Goal: Transaction & Acquisition: Subscribe to service/newsletter

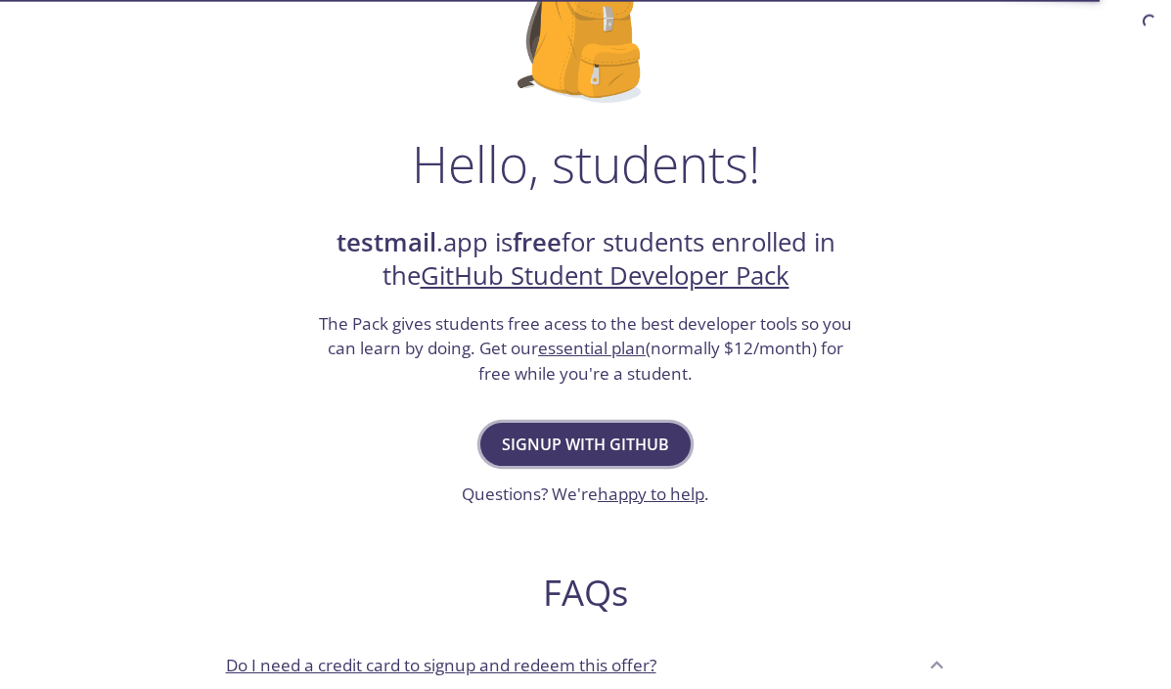
scroll to position [200, 0]
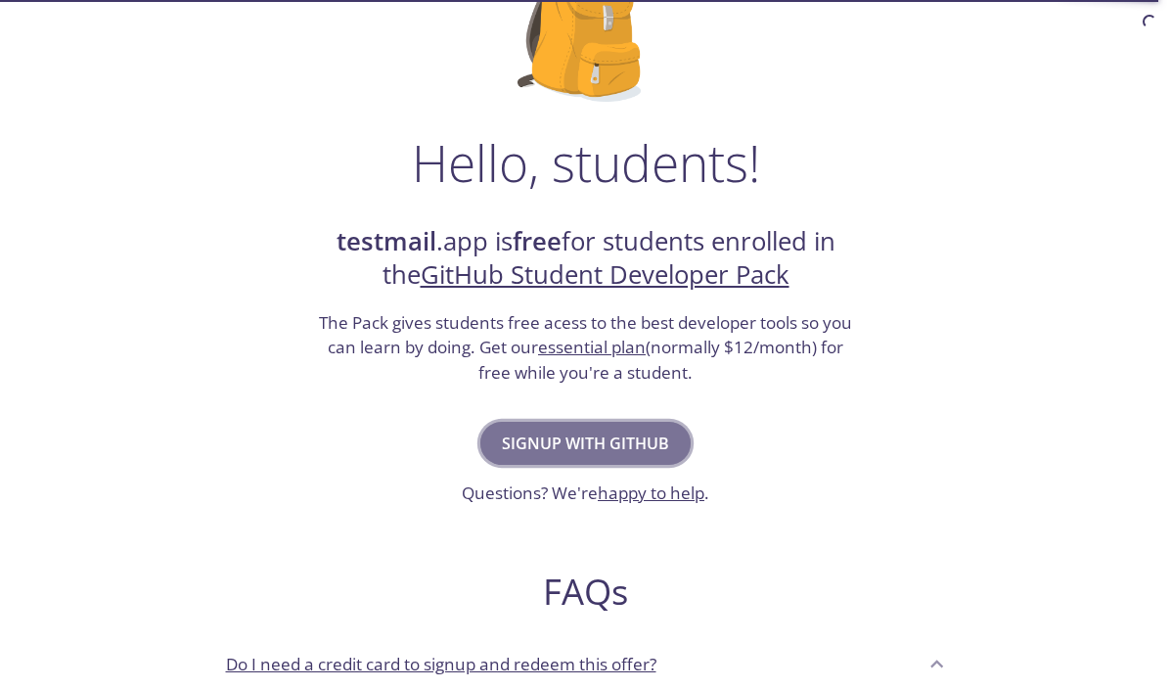
click at [581, 439] on span "Signup with GitHub" at bounding box center [585, 442] width 167 height 27
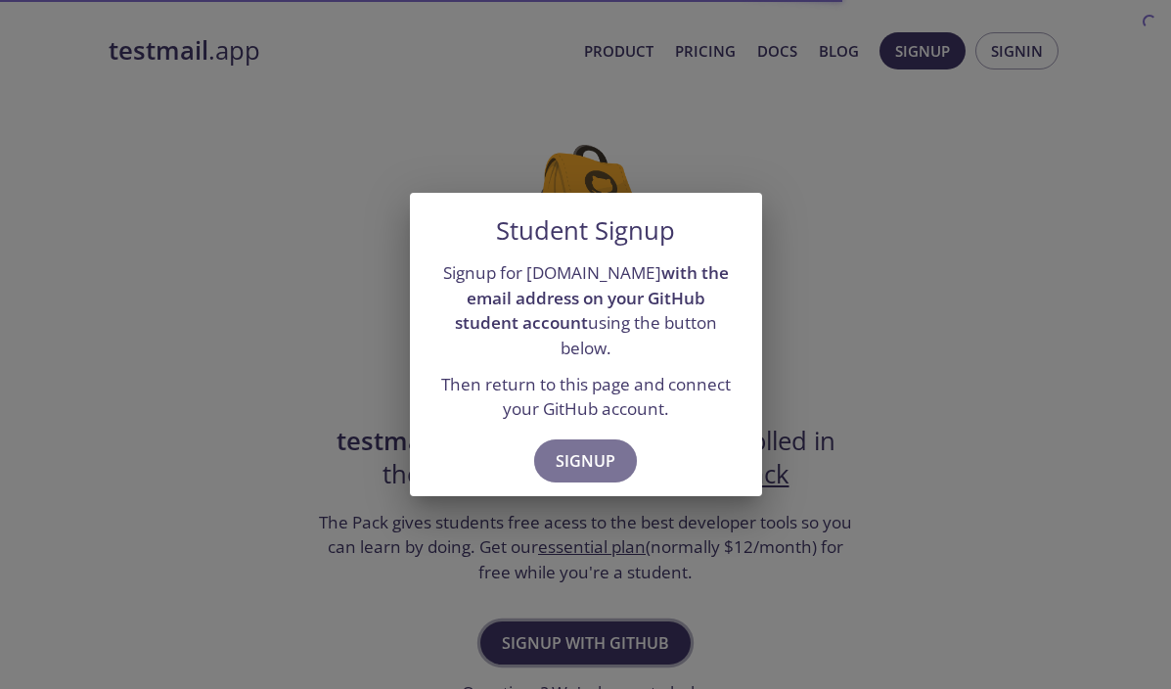
click at [581, 447] on span "Signup" at bounding box center [586, 460] width 60 height 27
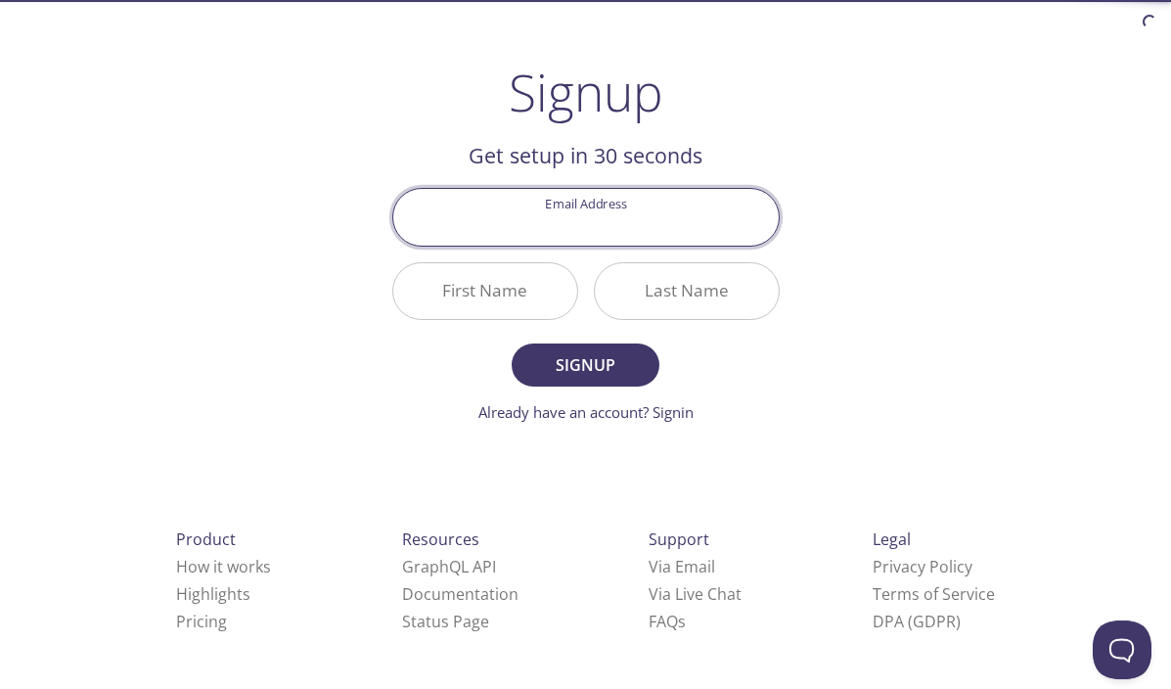
scroll to position [83, 0]
click at [623, 223] on input "Email Address" at bounding box center [585, 216] width 385 height 56
type input "akulsaju@gmail.com"
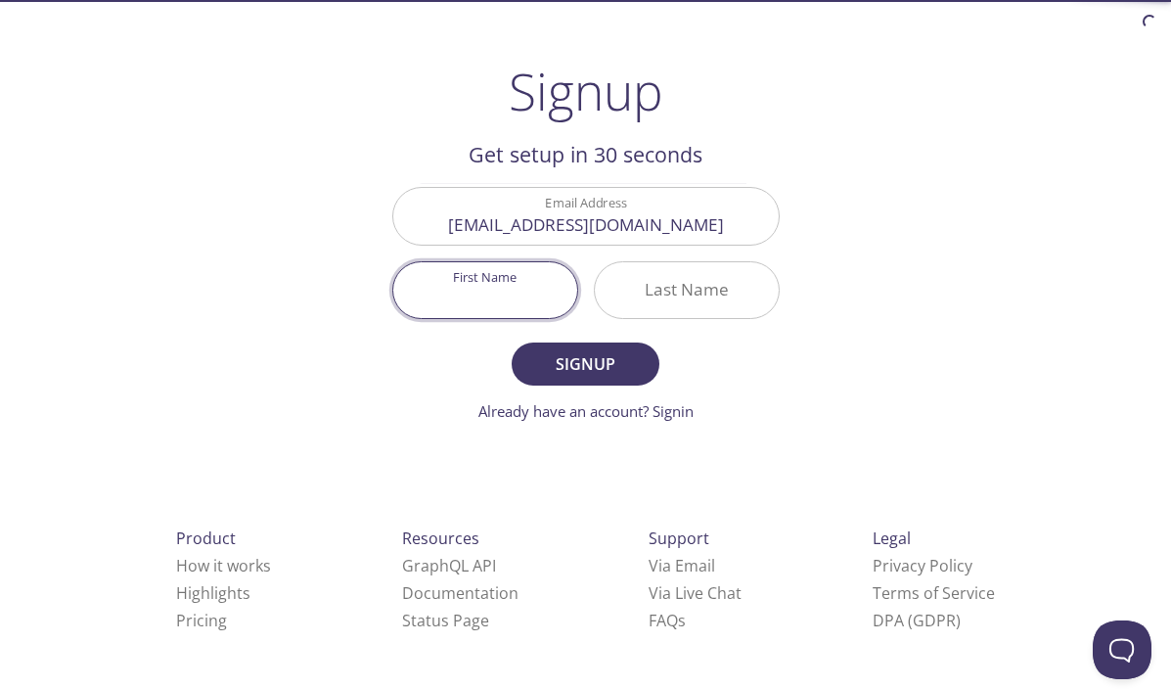
click at [530, 292] on input "First Name" at bounding box center [485, 290] width 184 height 56
type input "Akul"
click at [704, 282] on input "Last Name" at bounding box center [687, 290] width 184 height 56
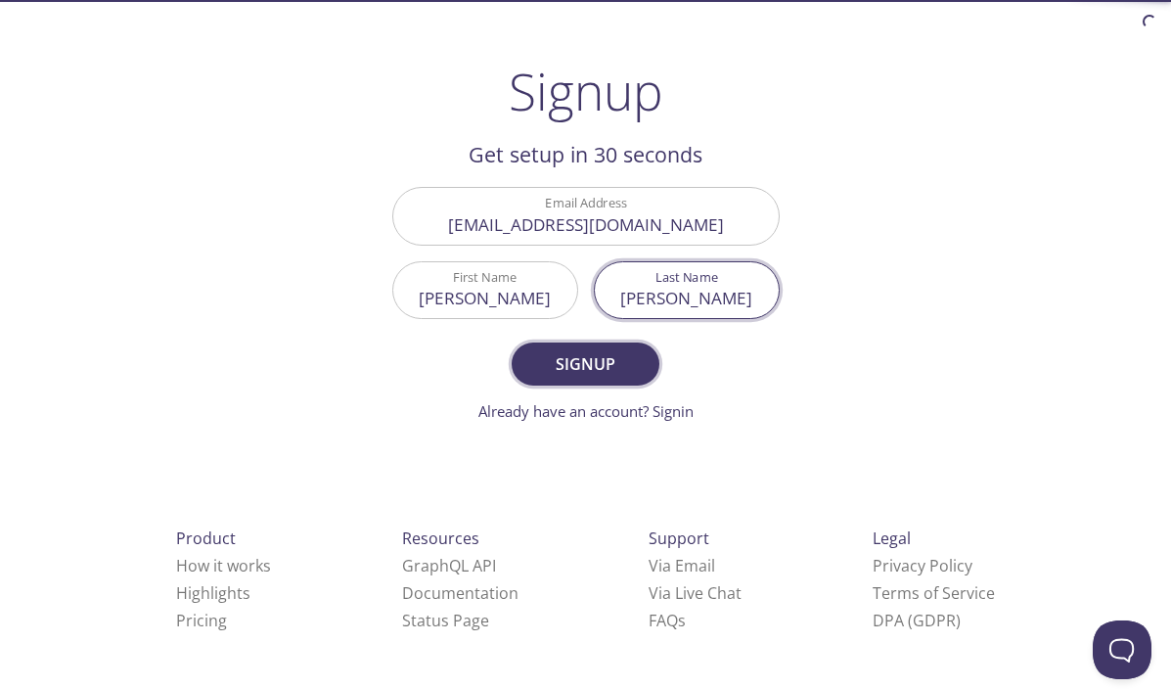
type input "Saju"
click at [586, 367] on span "Signup" at bounding box center [585, 363] width 104 height 27
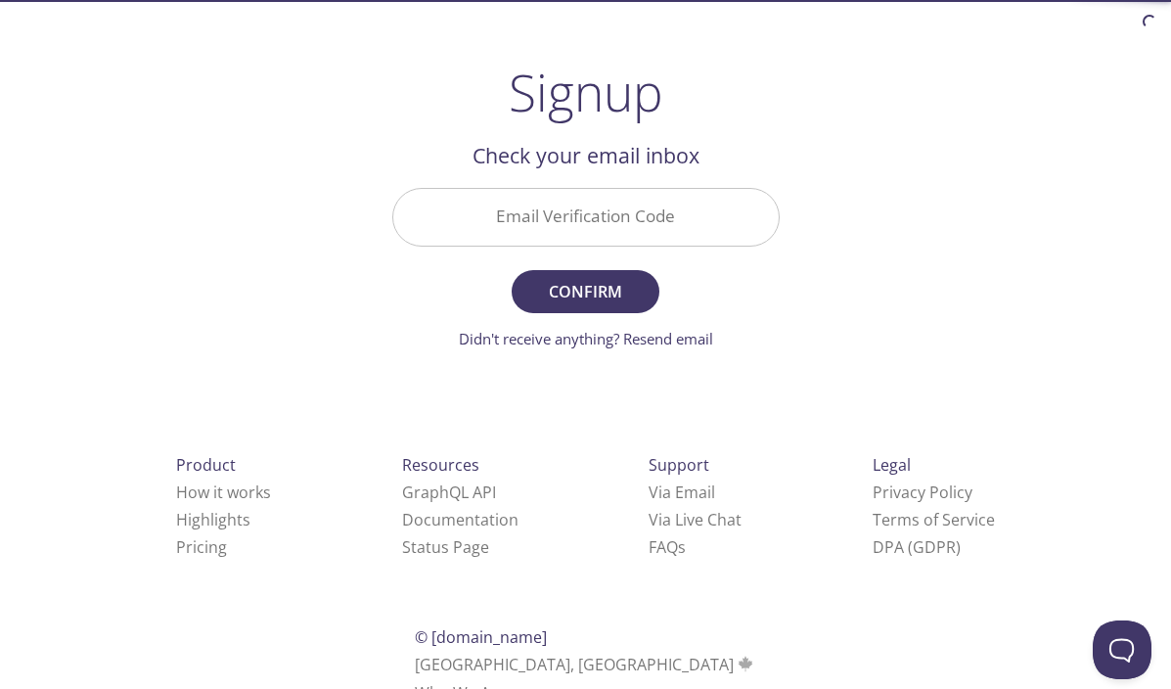
scroll to position [9, 0]
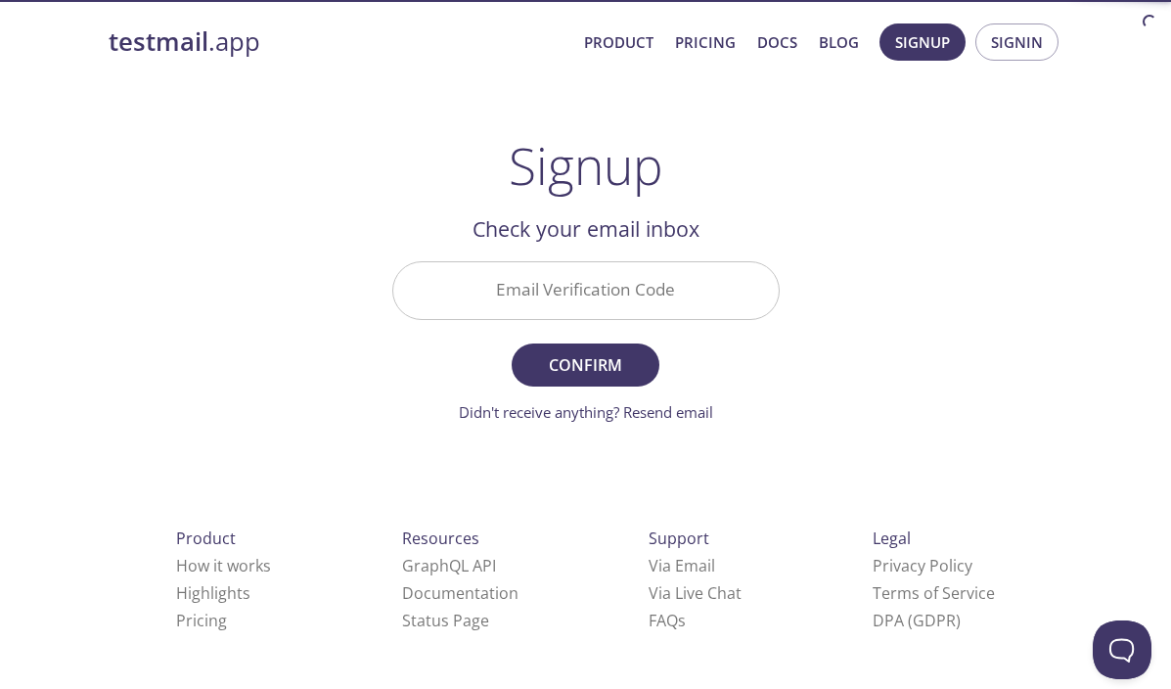
click at [604, 286] on input "Email Verification Code" at bounding box center [585, 290] width 385 height 56
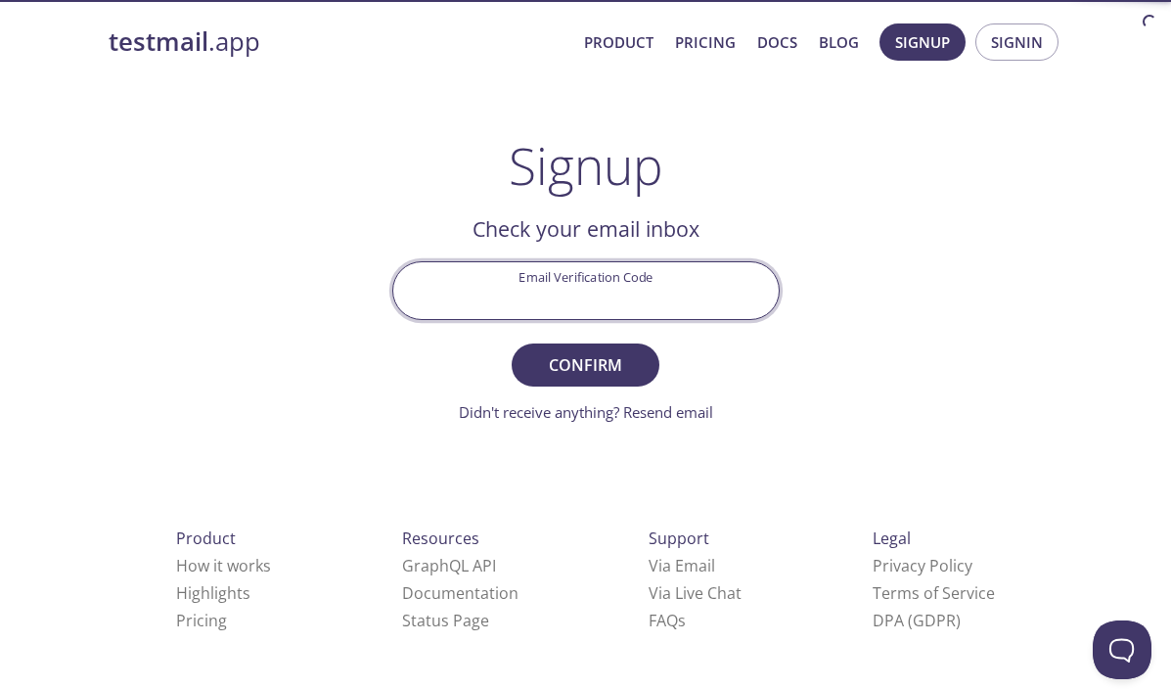
click at [604, 286] on input "Email Verification Code" at bounding box center [585, 290] width 385 height 56
type input "4X3UZ4L"
click at [512, 343] on button "Confirm" at bounding box center [585, 364] width 147 height 43
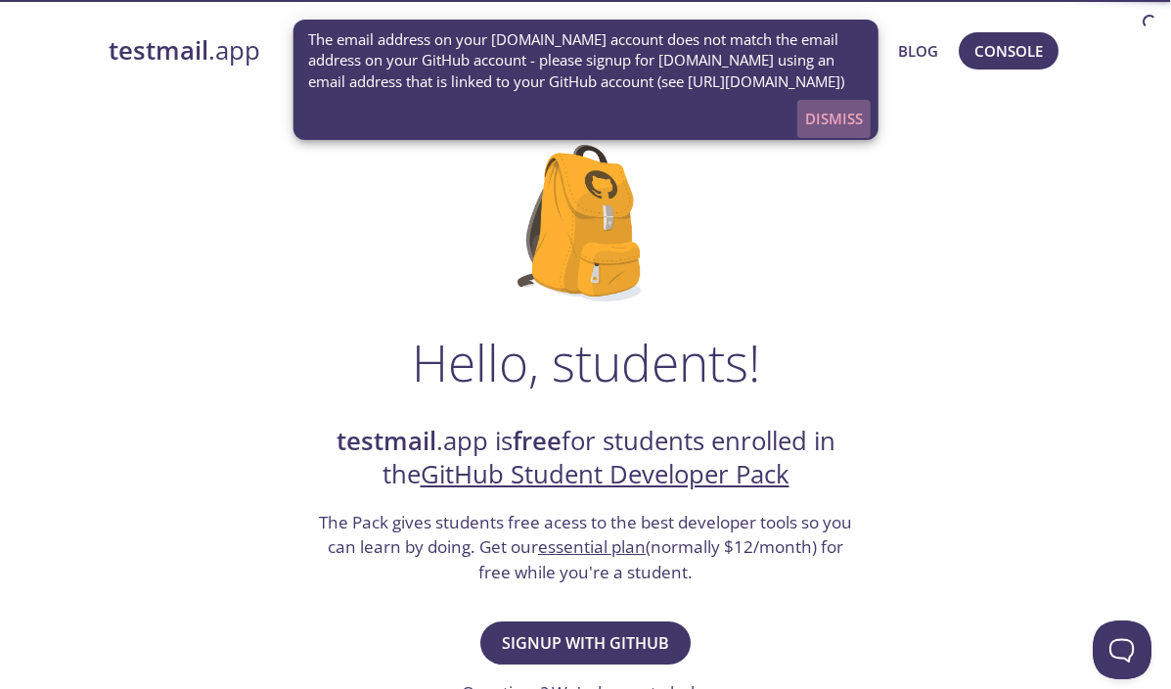
click at [834, 131] on span "Dismiss" at bounding box center [834, 118] width 58 height 25
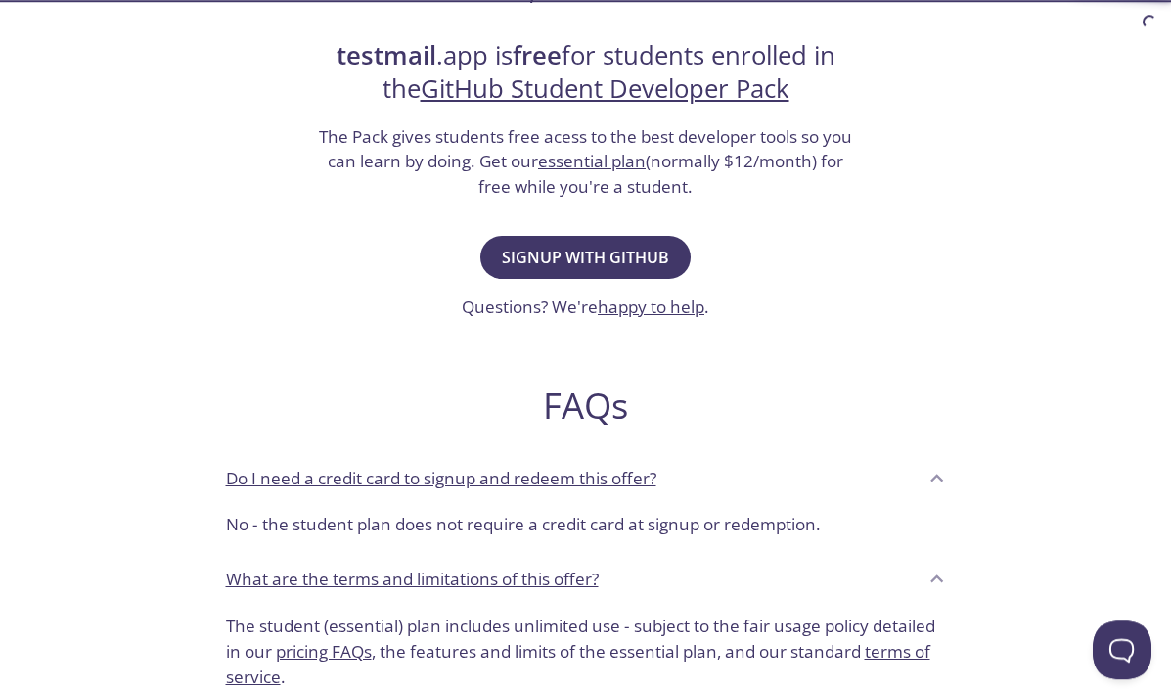
scroll to position [399, 0]
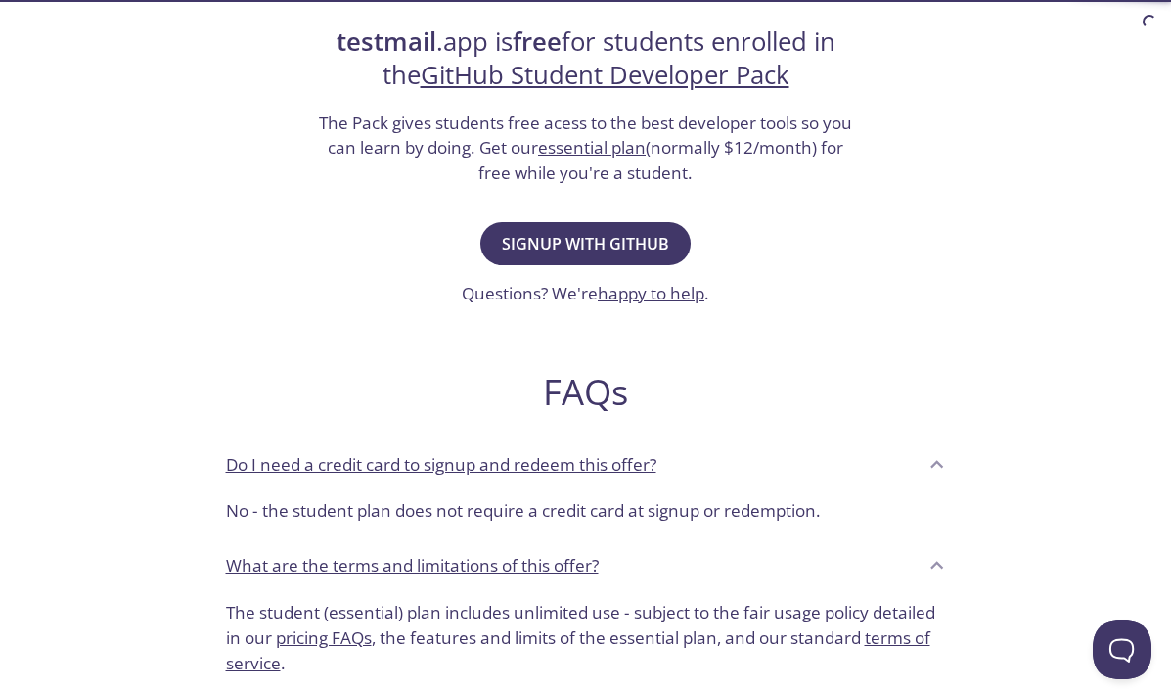
click at [626, 146] on link "essential plan" at bounding box center [592, 147] width 108 height 22
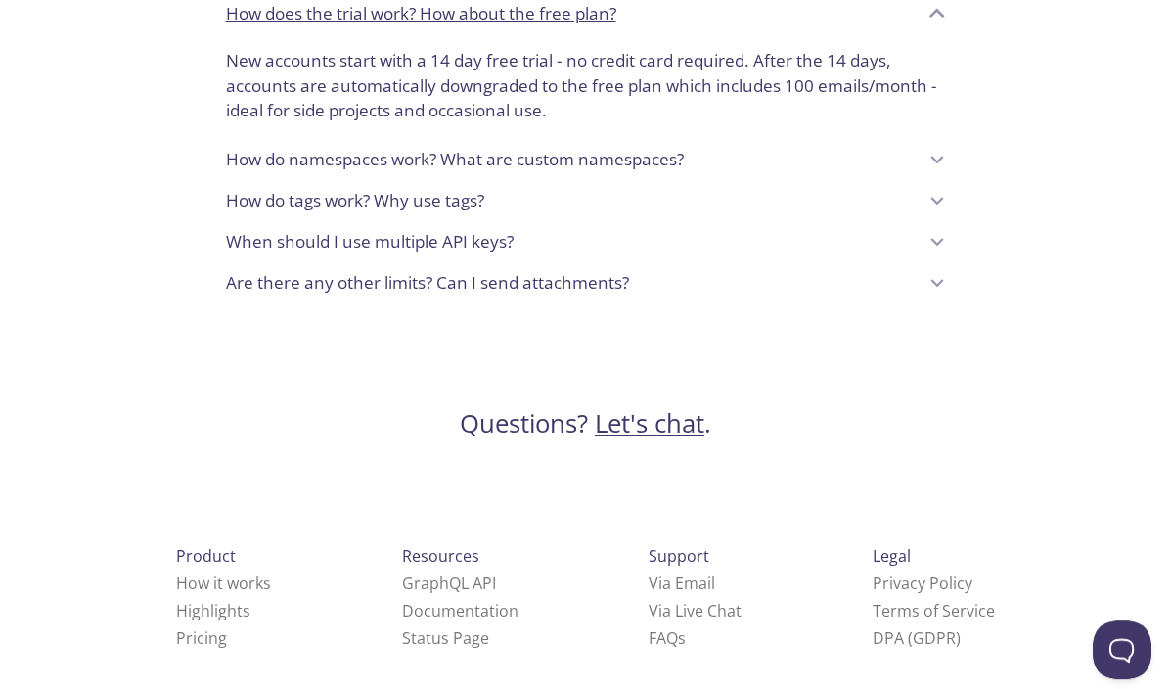
scroll to position [1803, 0]
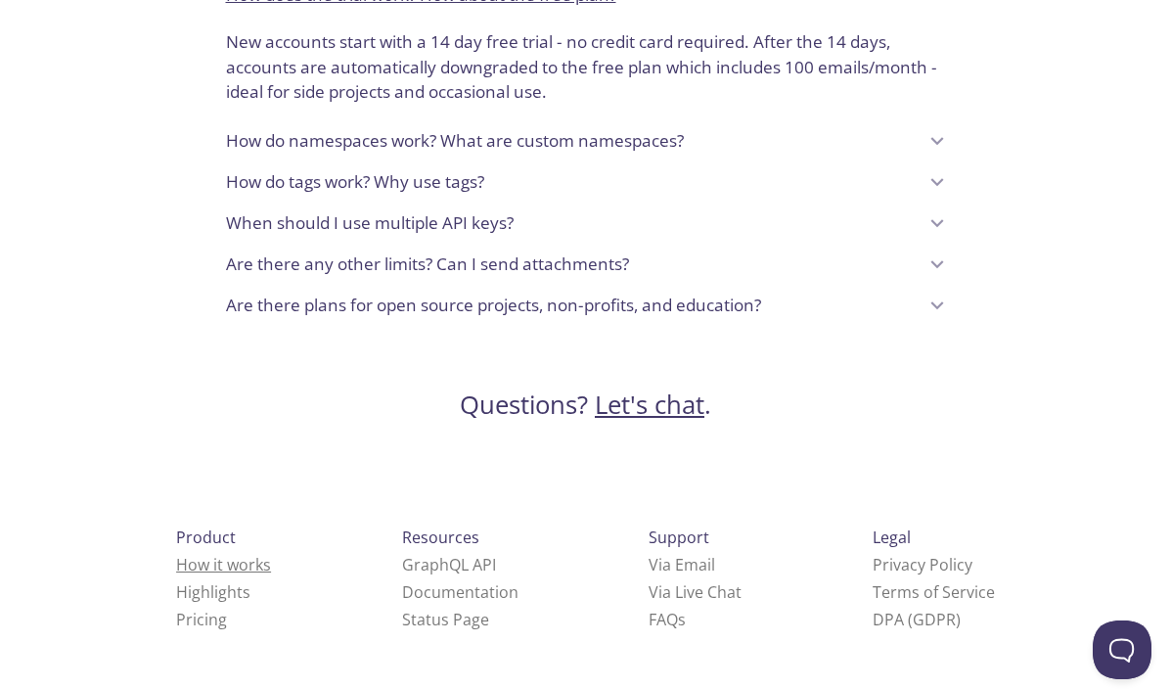
click at [202, 558] on link "How it works" at bounding box center [223, 565] width 95 height 22
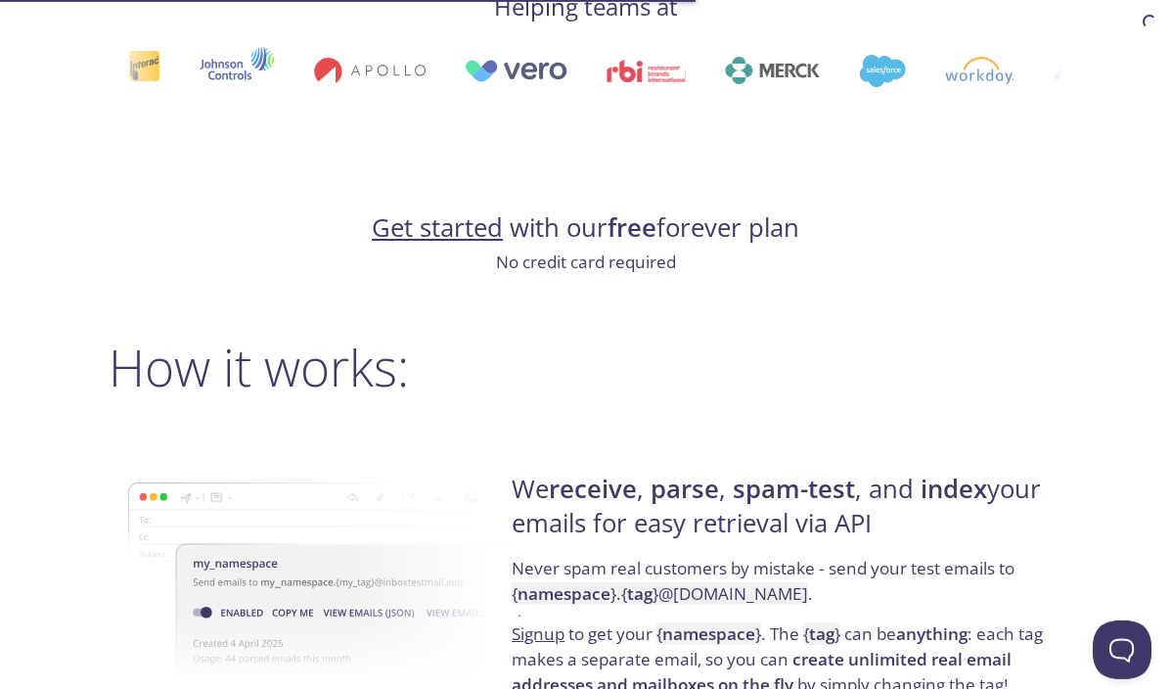
scroll to position [1324, 0]
